Goal: Task Accomplishment & Management: Manage account settings

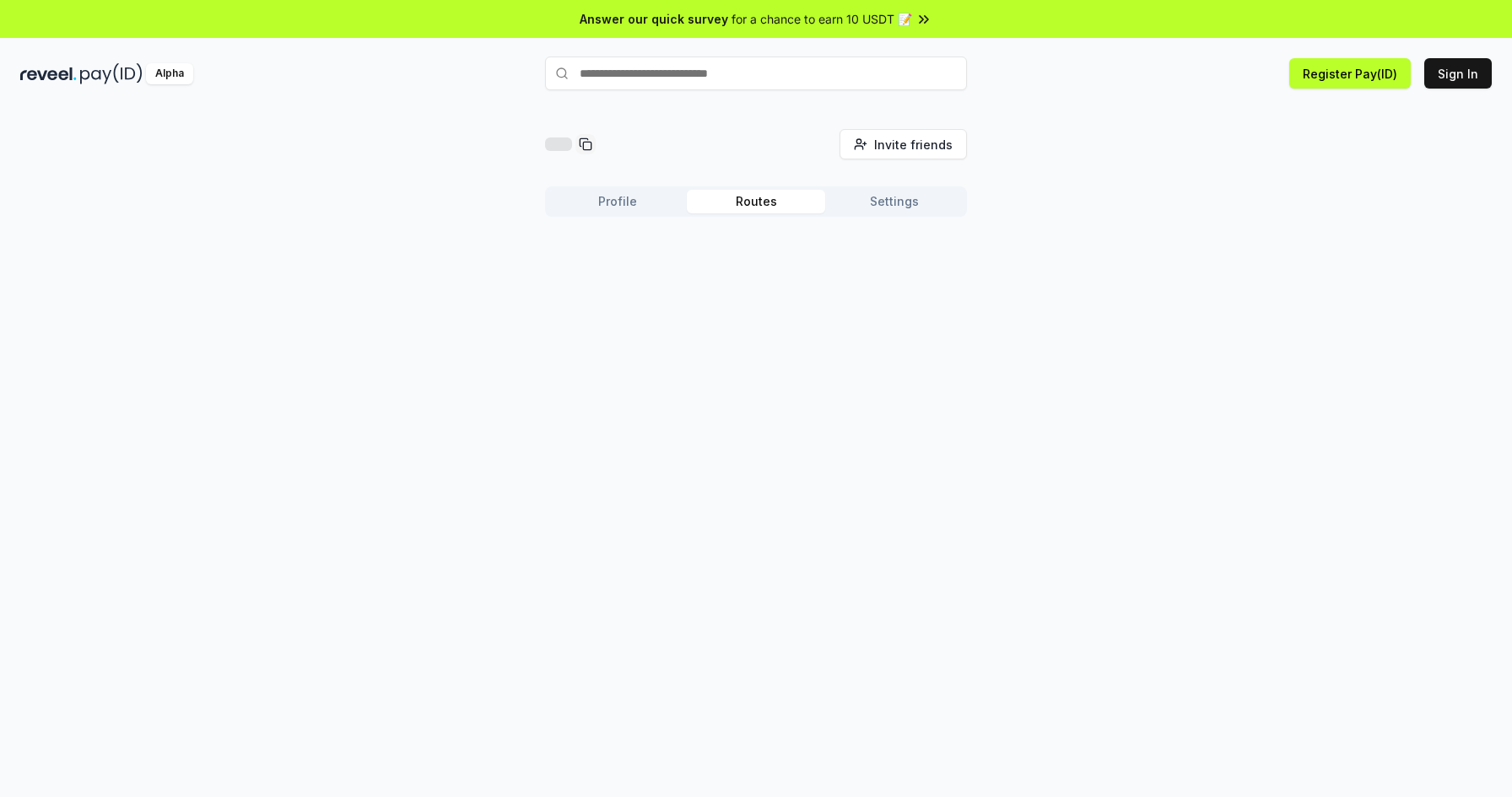
click at [761, 207] on button "Routes" at bounding box center [755, 201] width 138 height 24
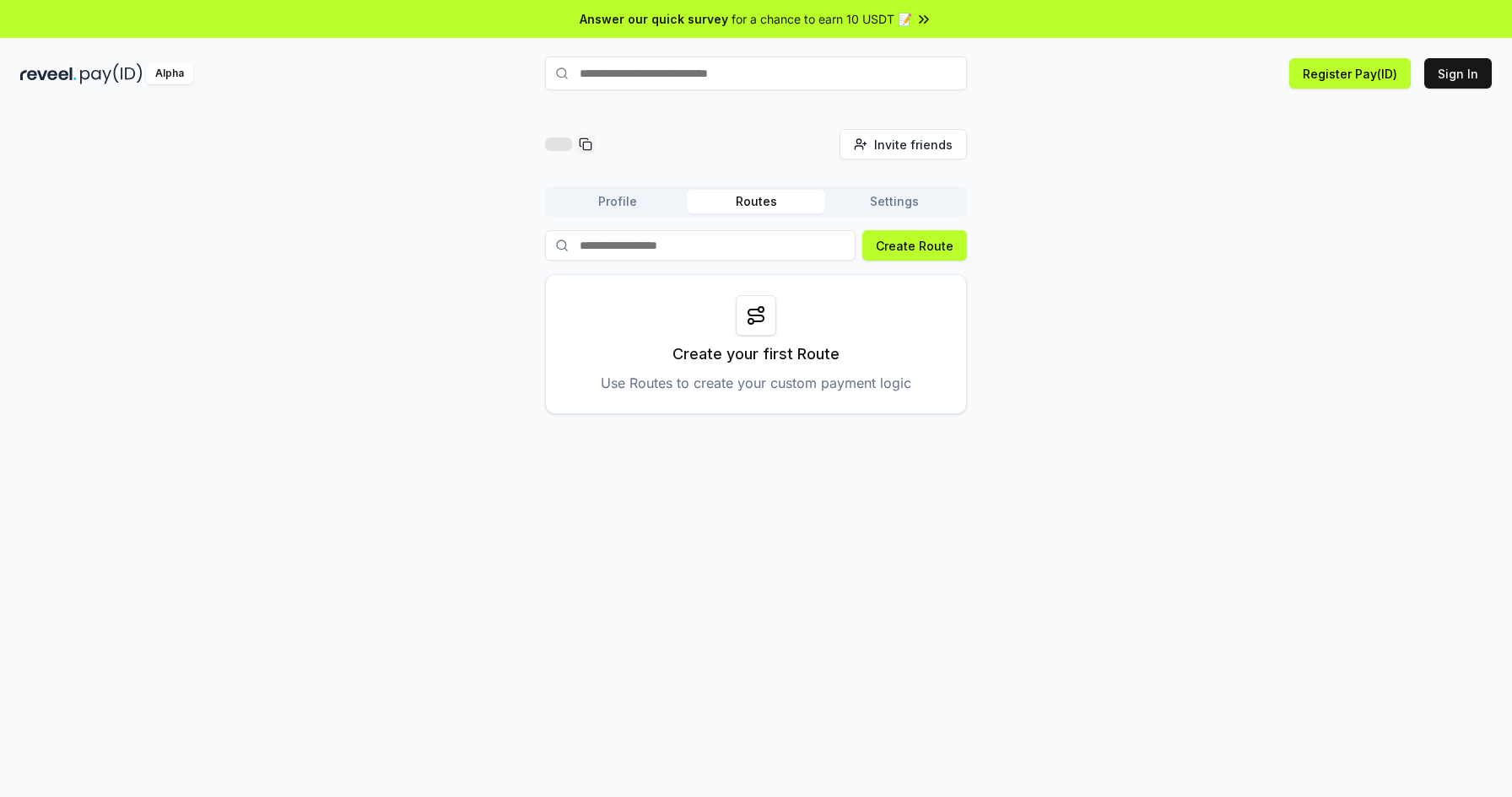
click at [866, 215] on div "Profile Routes Settings" at bounding box center [756, 202] width 421 height 31
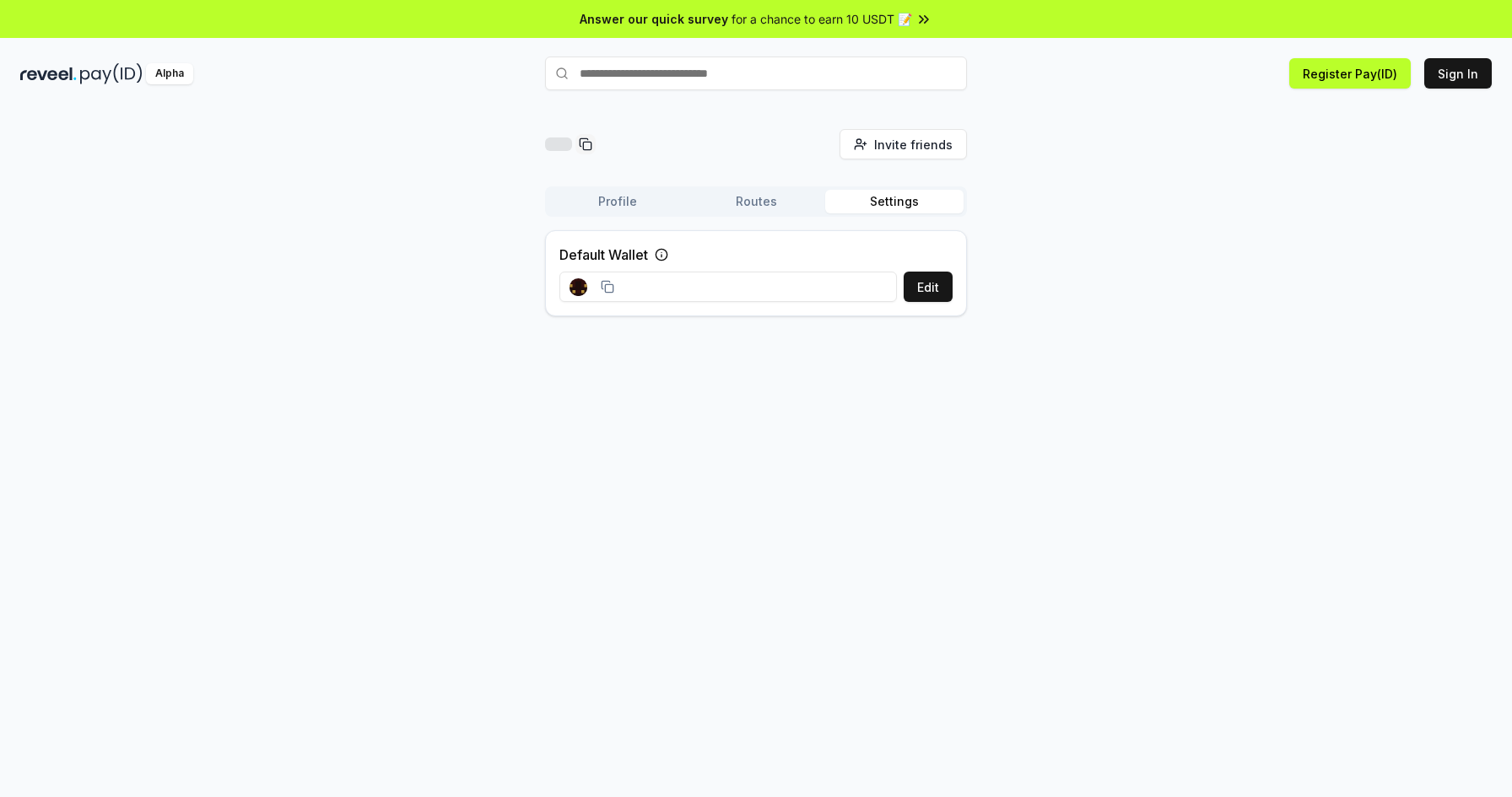
click at [872, 208] on button "Settings" at bounding box center [893, 201] width 138 height 24
